Goal: Transaction & Acquisition: Purchase product/service

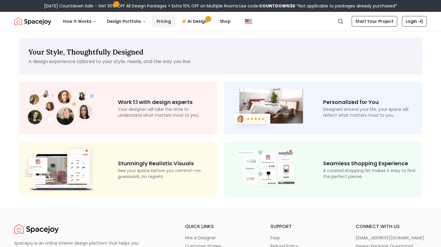
click at [161, 20] on link "Pricing" at bounding box center [164, 21] width 24 height 12
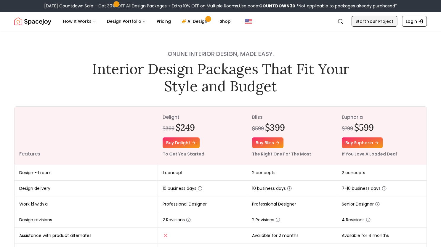
click at [370, 19] on link "Start Your Project" at bounding box center [375, 21] width 46 height 11
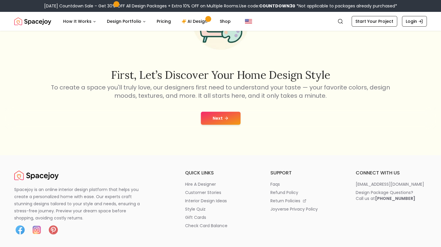
scroll to position [75, 0]
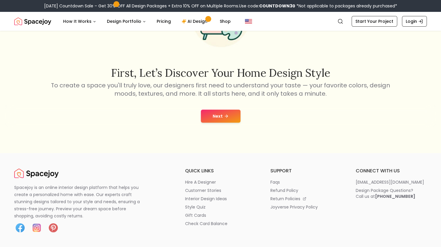
click at [228, 111] on button "Next" at bounding box center [221, 116] width 40 height 13
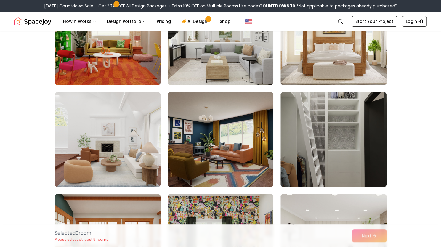
scroll to position [26, 0]
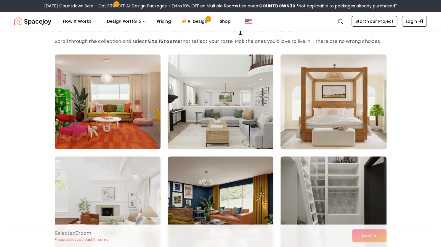
click at [354, 121] on img at bounding box center [333, 102] width 111 height 100
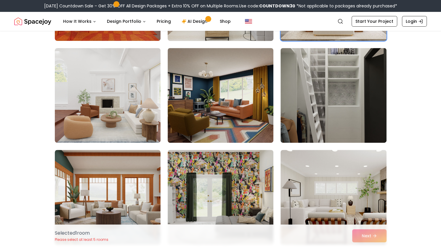
scroll to position [141, 0]
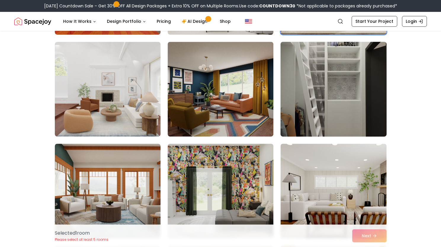
click at [299, 92] on img at bounding box center [333, 89] width 111 height 100
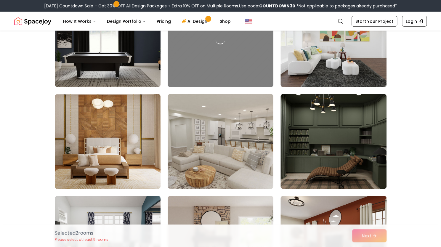
scroll to position [808, 0]
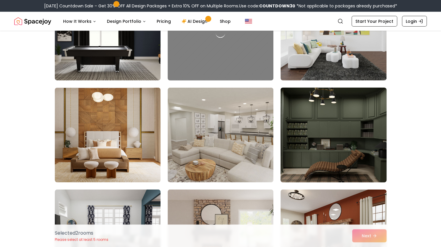
click at [341, 162] on img at bounding box center [333, 135] width 111 height 100
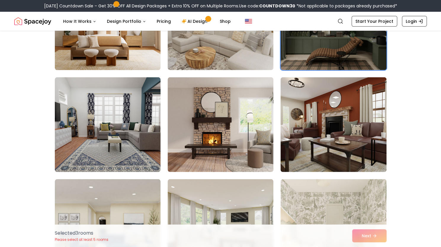
scroll to position [921, 0]
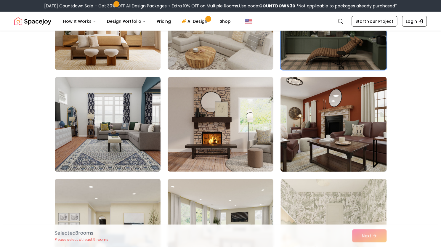
click at [340, 146] on img at bounding box center [333, 125] width 111 height 100
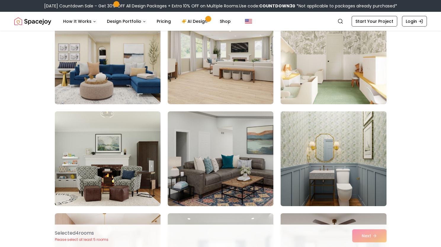
scroll to position [1102, 0]
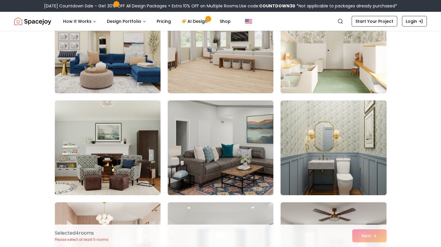
click at [335, 148] on img at bounding box center [333, 148] width 111 height 100
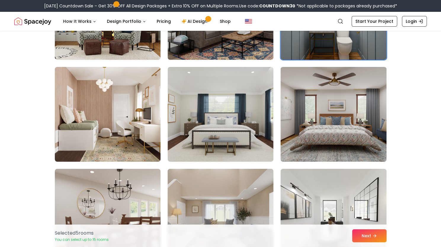
scroll to position [1237, 0]
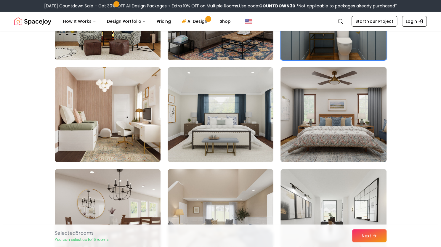
click at [318, 112] on img at bounding box center [333, 115] width 111 height 100
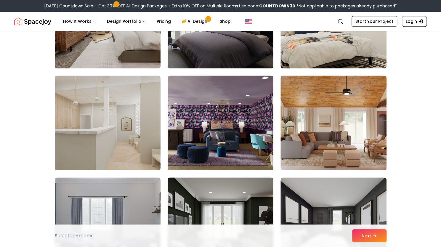
scroll to position [1638, 0]
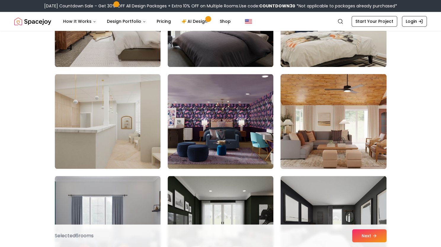
click at [341, 123] on img at bounding box center [333, 122] width 111 height 100
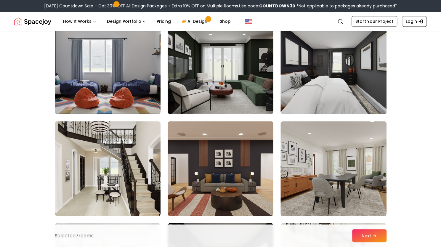
scroll to position [1798, 0]
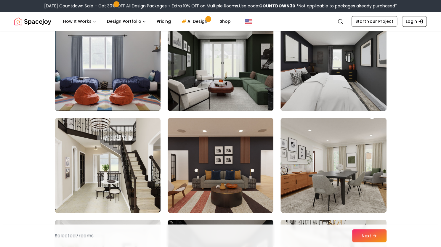
click at [203, 56] on img at bounding box center [220, 64] width 111 height 100
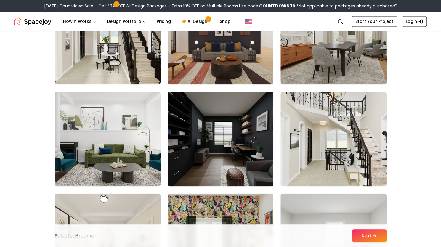
scroll to position [1934, 0]
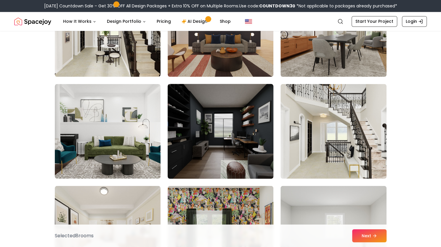
click at [201, 131] on img at bounding box center [220, 132] width 111 height 100
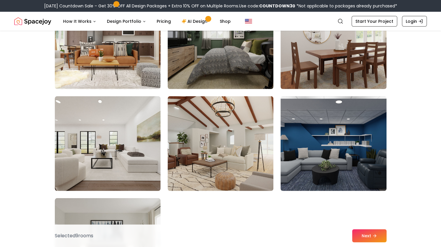
scroll to position [2228, 0]
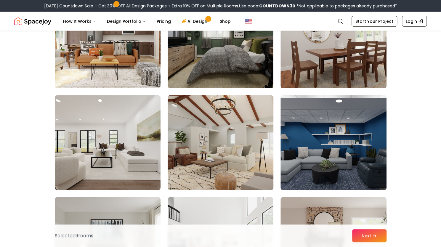
click at [235, 129] on img at bounding box center [220, 143] width 111 height 100
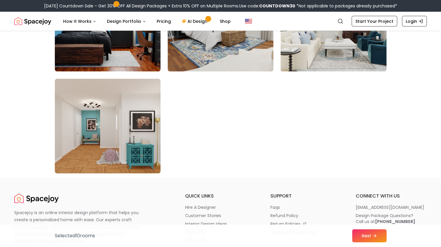
scroll to position [3366, 0]
click at [366, 236] on button "Next" at bounding box center [369, 235] width 34 height 13
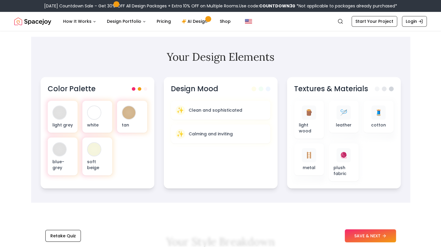
scroll to position [172, 0]
click at [147, 89] on span at bounding box center [147, 89] width 4 height 4
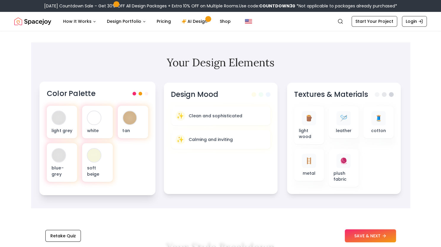
scroll to position [163, 0]
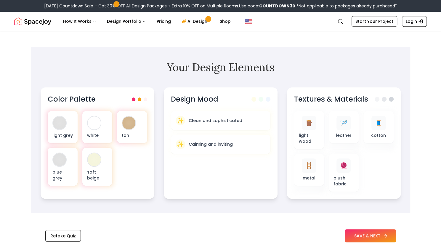
click at [367, 234] on button "SAVE & NEXT" at bounding box center [370, 235] width 51 height 13
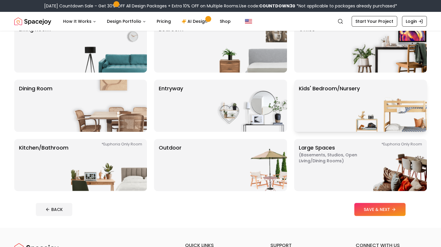
scroll to position [60, 0]
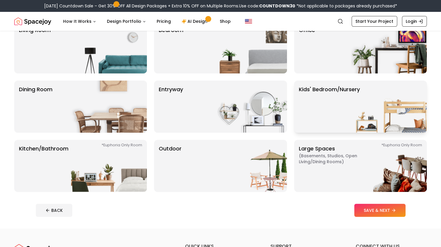
click at [374, 111] on img at bounding box center [389, 107] width 76 height 52
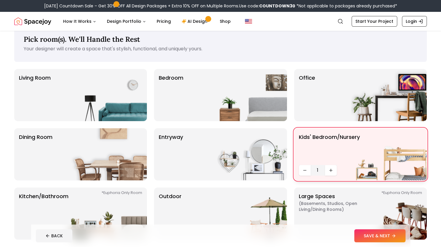
scroll to position [9, 0]
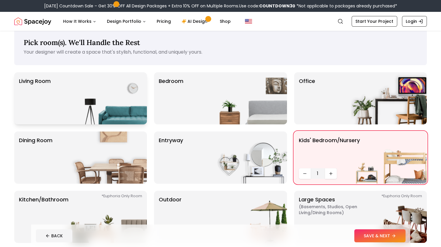
click at [101, 90] on img at bounding box center [109, 98] width 76 height 52
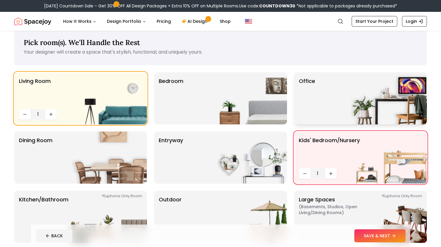
click at [310, 85] on p "Office" at bounding box center [307, 98] width 16 height 43
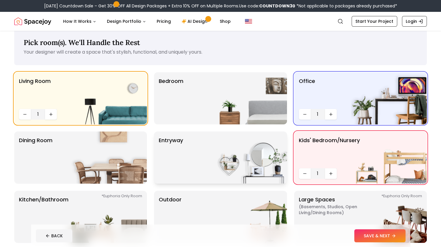
click at [250, 164] on img at bounding box center [249, 158] width 76 height 52
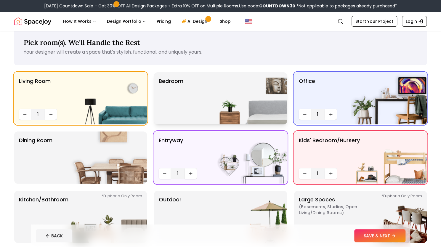
click at [231, 104] on img at bounding box center [249, 98] width 76 height 52
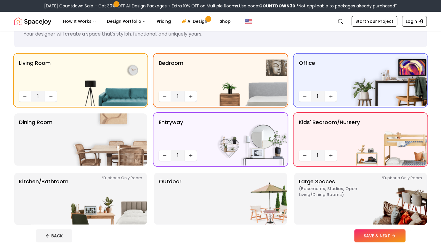
scroll to position [27, 0]
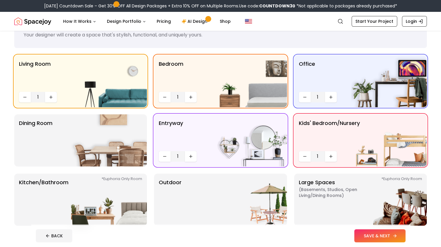
click at [366, 230] on button "SAVE & NEXT" at bounding box center [379, 235] width 51 height 13
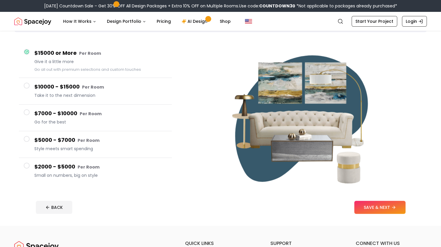
scroll to position [42, 0]
click at [72, 164] on h4 "$2000 - $5000 Per Room" at bounding box center [100, 167] width 133 height 9
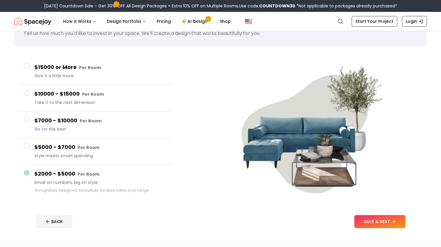
scroll to position [28, 0]
click at [365, 226] on button "SAVE & NEXT" at bounding box center [379, 221] width 51 height 13
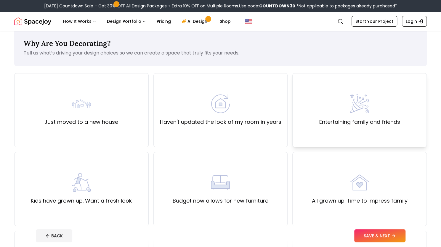
scroll to position [8, 0]
click at [322, 121] on label "Entertaining family and friends" at bounding box center [359, 122] width 81 height 8
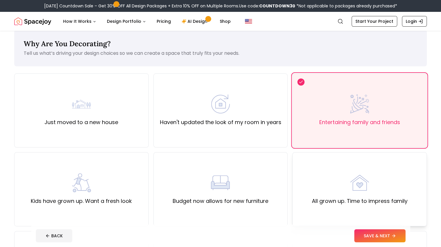
click at [321, 196] on div "All grown up. Time to impress family" at bounding box center [360, 189] width 96 height 32
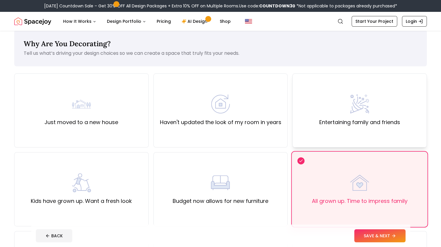
click at [317, 106] on div "Entertaining family and friends" at bounding box center [360, 110] width 135 height 74
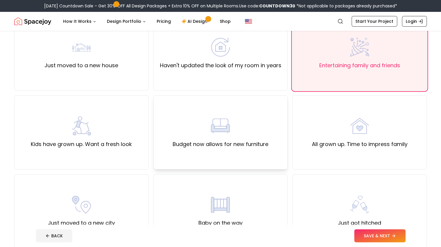
scroll to position [133, 0]
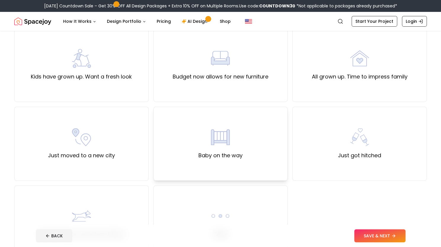
click at [245, 142] on div "Baby on the way" at bounding box center [221, 144] width 135 height 74
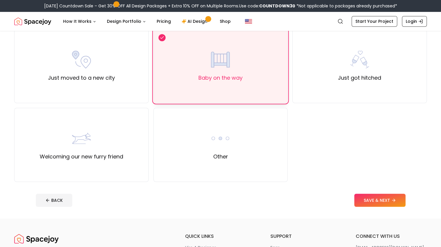
scroll to position [218, 0]
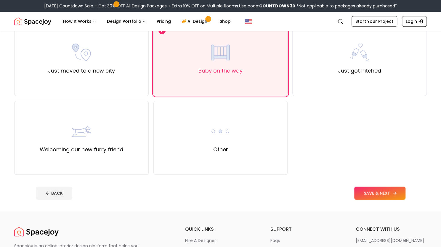
click at [374, 191] on button "SAVE & NEXT" at bounding box center [379, 193] width 51 height 13
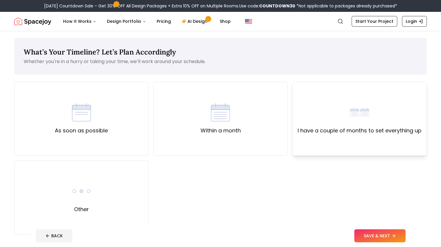
click at [330, 150] on div "I have a couple of months to set everything up" at bounding box center [360, 119] width 135 height 74
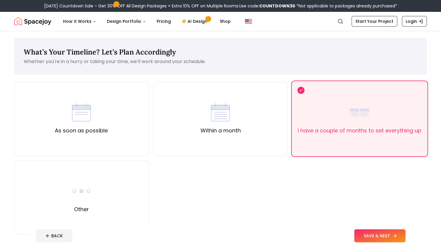
click at [366, 232] on button "SAVE & NEXT" at bounding box center [379, 235] width 51 height 13
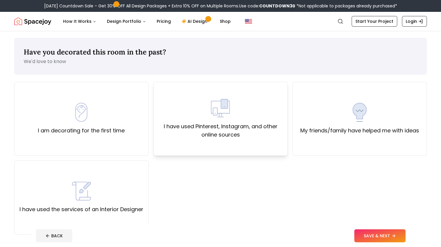
click at [272, 119] on div "I have used Pinterest, Instagram, and other online sources" at bounding box center [221, 119] width 124 height 40
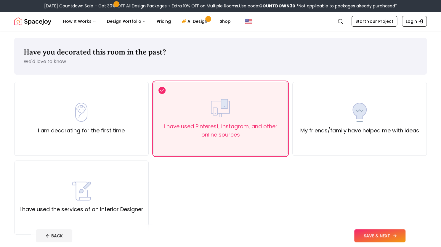
click at [374, 241] on button "SAVE & NEXT" at bounding box center [379, 235] width 51 height 13
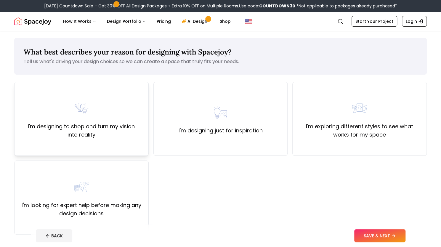
click at [105, 118] on div "I'm designing to shop and turn my vision into reality" at bounding box center [81, 119] width 124 height 40
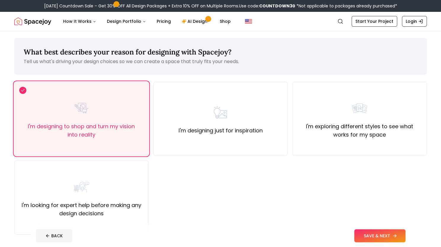
click at [375, 235] on button "SAVE & NEXT" at bounding box center [379, 235] width 51 height 13
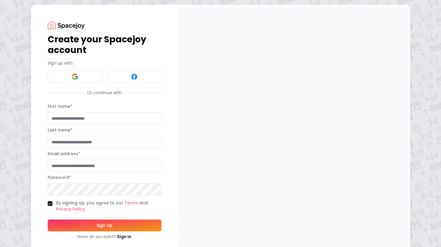
scroll to position [1, 0]
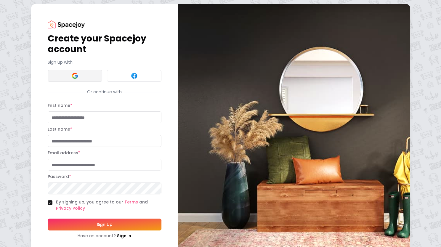
click at [86, 74] on button at bounding box center [75, 76] width 55 height 12
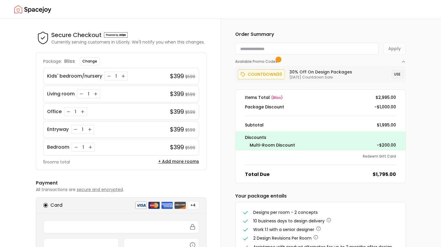
click at [397, 73] on button "USE" at bounding box center [398, 74] width 12 height 8
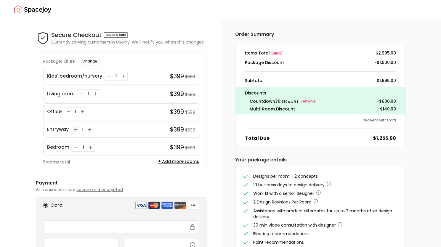
click at [76, 130] on icon "Decrease quantity for Entryway" at bounding box center [75, 129] width 5 height 5
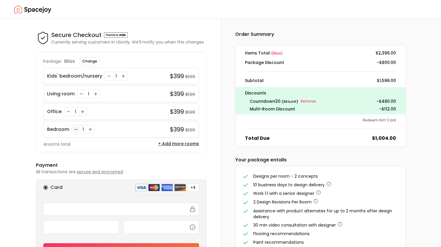
click at [77, 131] on button "Decrease quantity for Bedroom" at bounding box center [76, 130] width 6 height 6
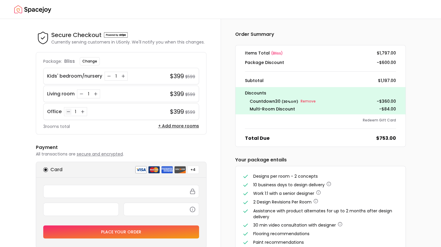
click at [66, 111] on icon "Decrease quantity for Office" at bounding box center [68, 111] width 5 height 5
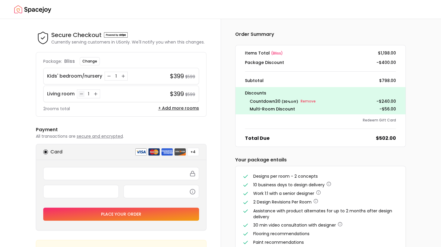
click at [81, 94] on icon "Decrease quantity for Living room" at bounding box center [81, 94] width 5 height 5
